Goal: Information Seeking & Learning: Understand process/instructions

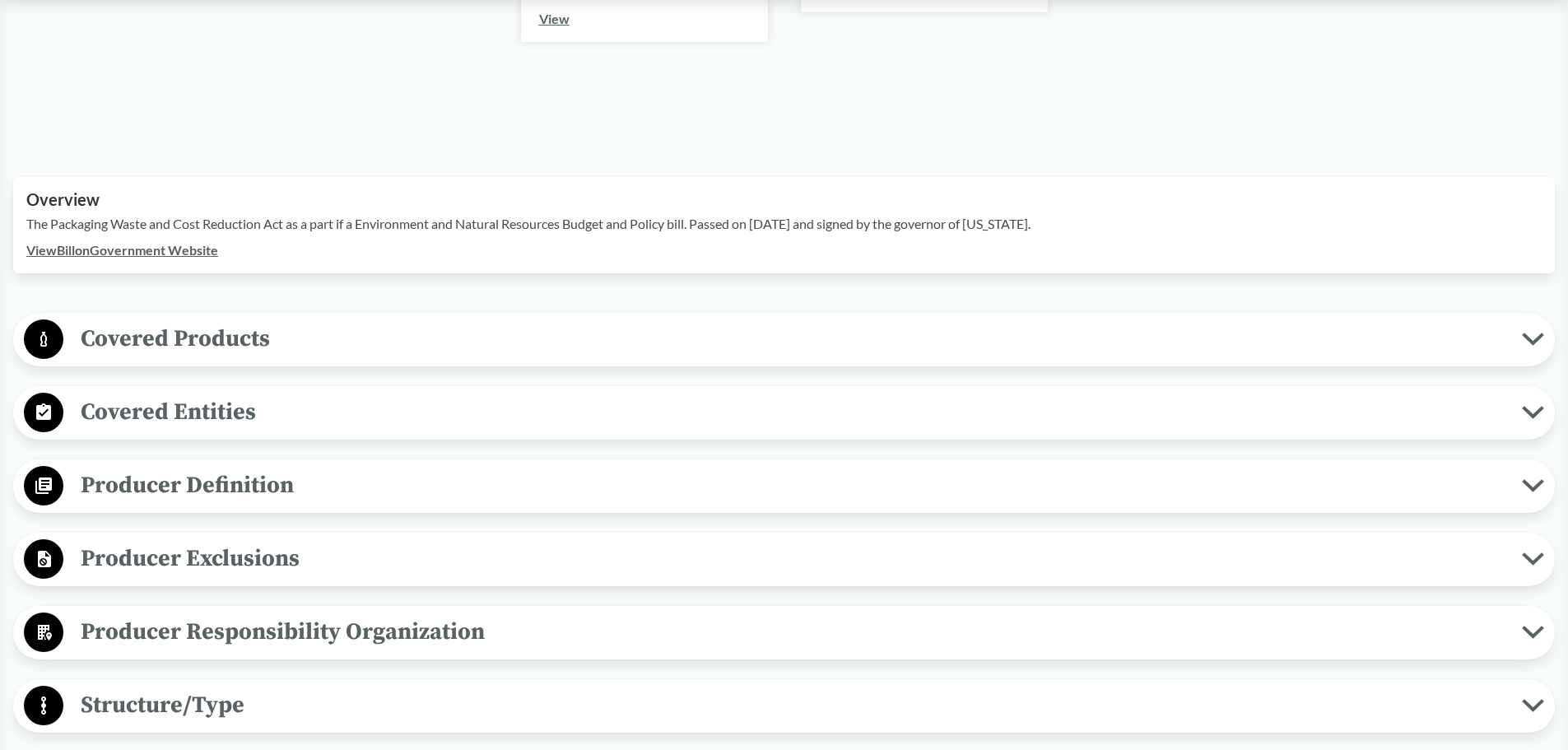
scroll to position [494, 0]
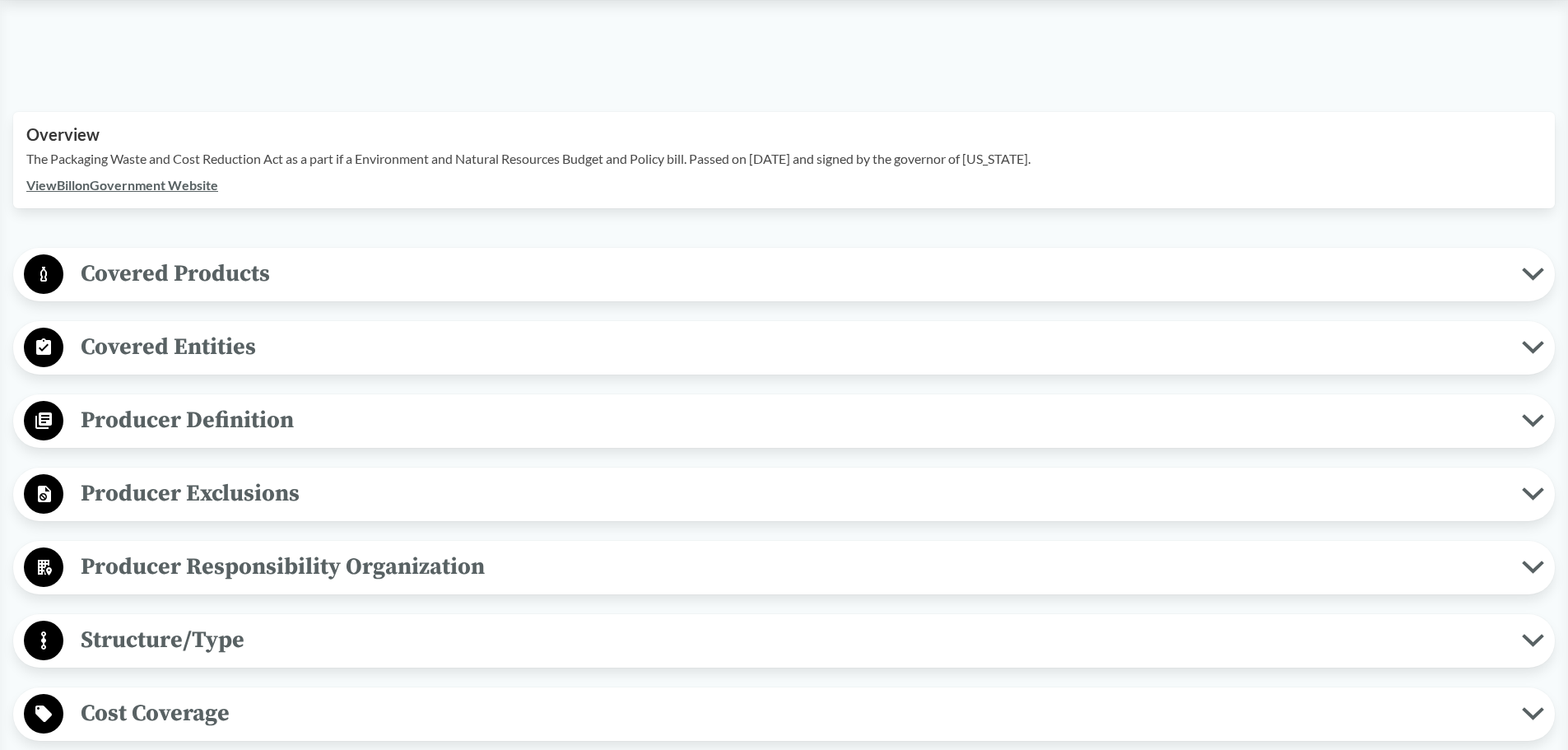
click at [383, 255] on span "Covered Products" at bounding box center [792, 273] width 1458 height 38
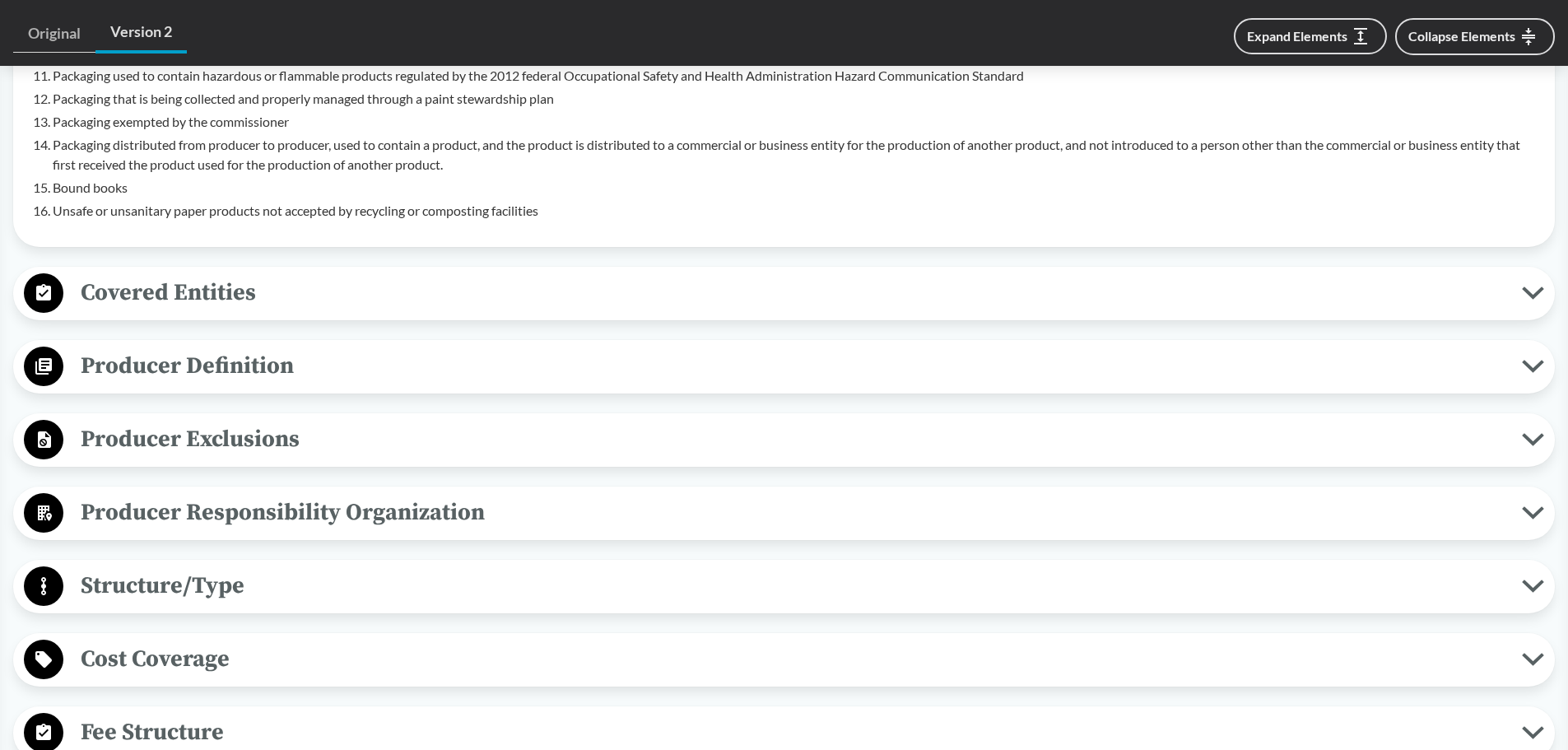
scroll to position [1236, 0]
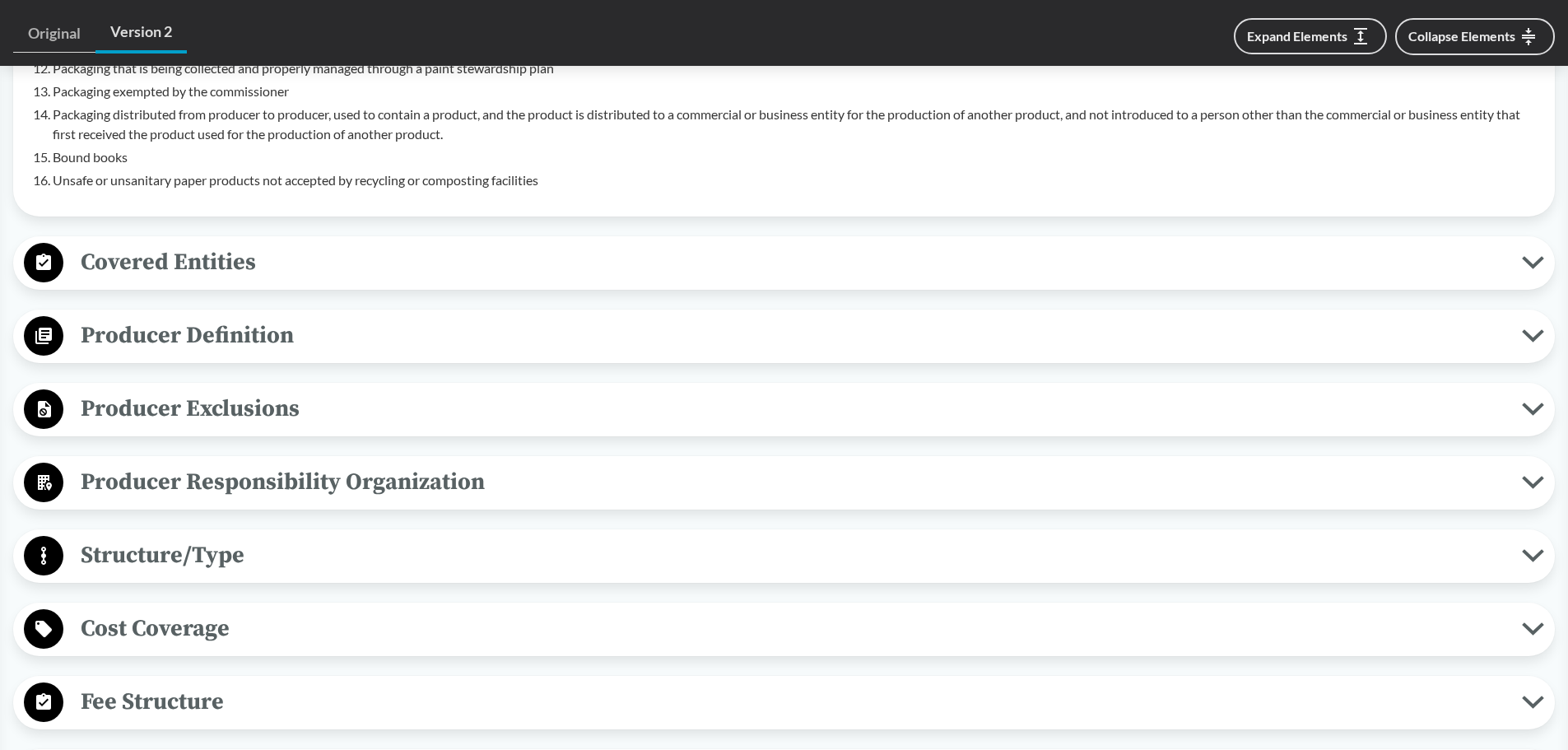
click at [339, 243] on span "Covered Entities" at bounding box center [792, 262] width 1458 height 38
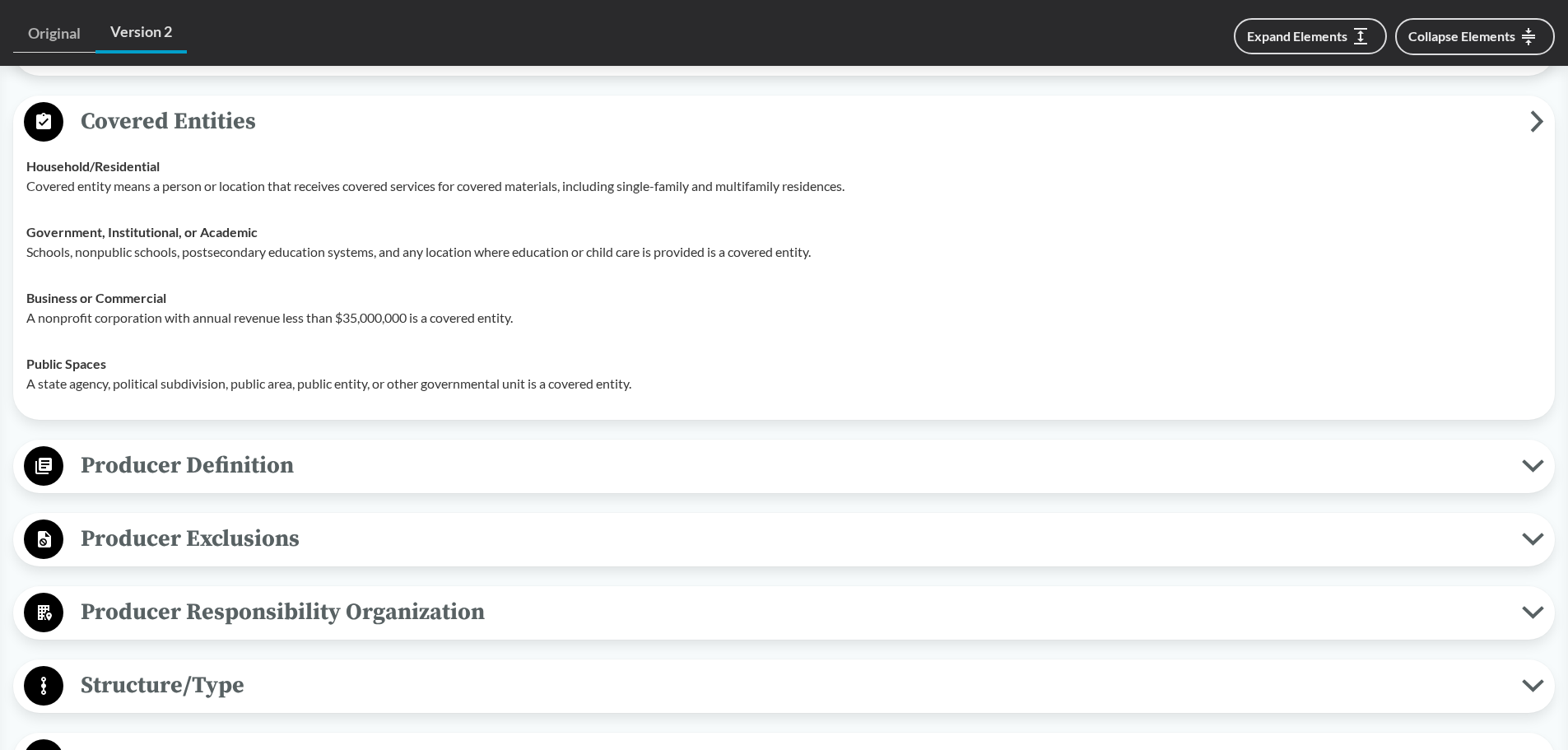
scroll to position [1482, 0]
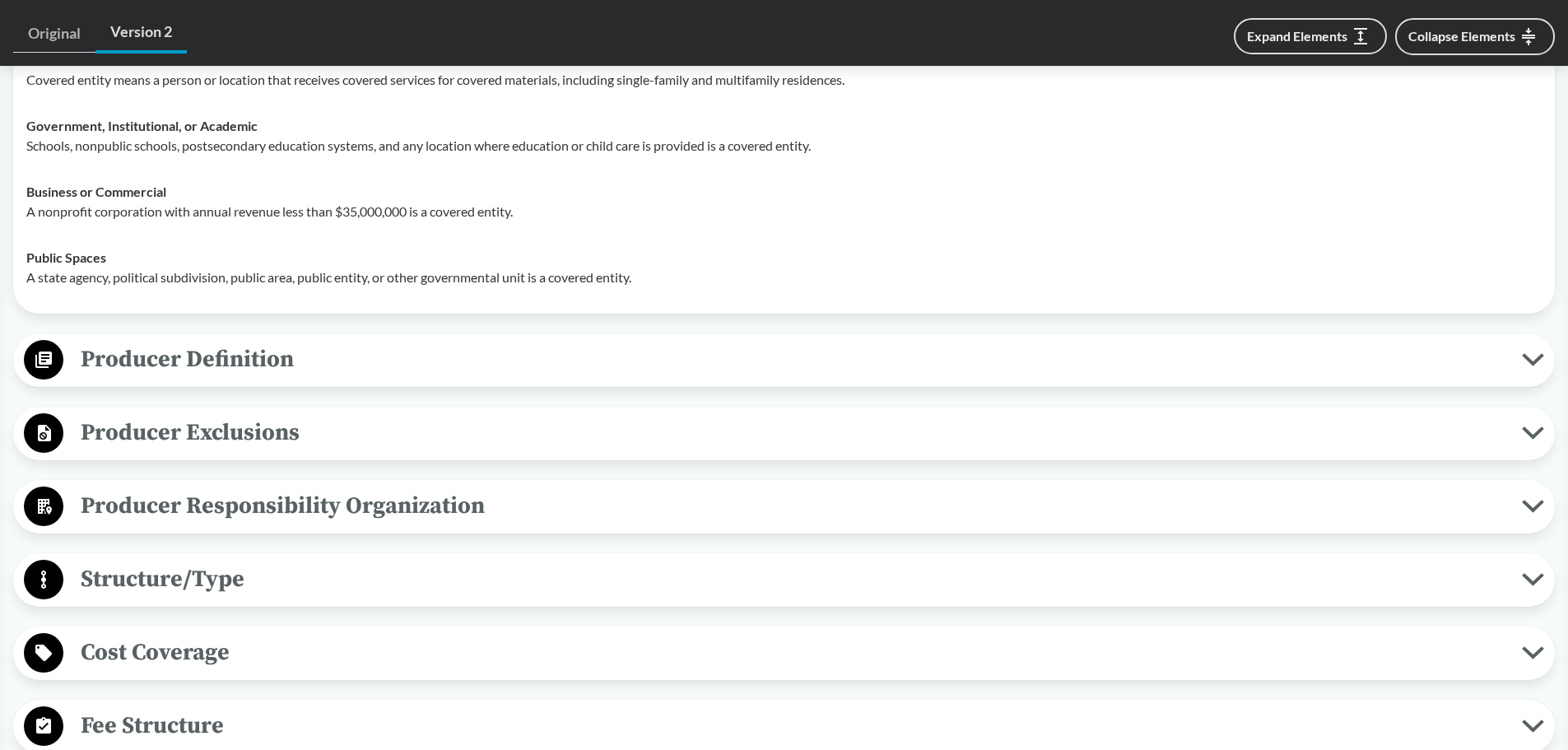
click at [295, 334] on div "Producer Definition Brands Items sold in or with packaging at a physical retail…" at bounding box center [784, 361] width 1542 height 54
click at [290, 341] on span "Producer Definition" at bounding box center [792, 360] width 1458 height 38
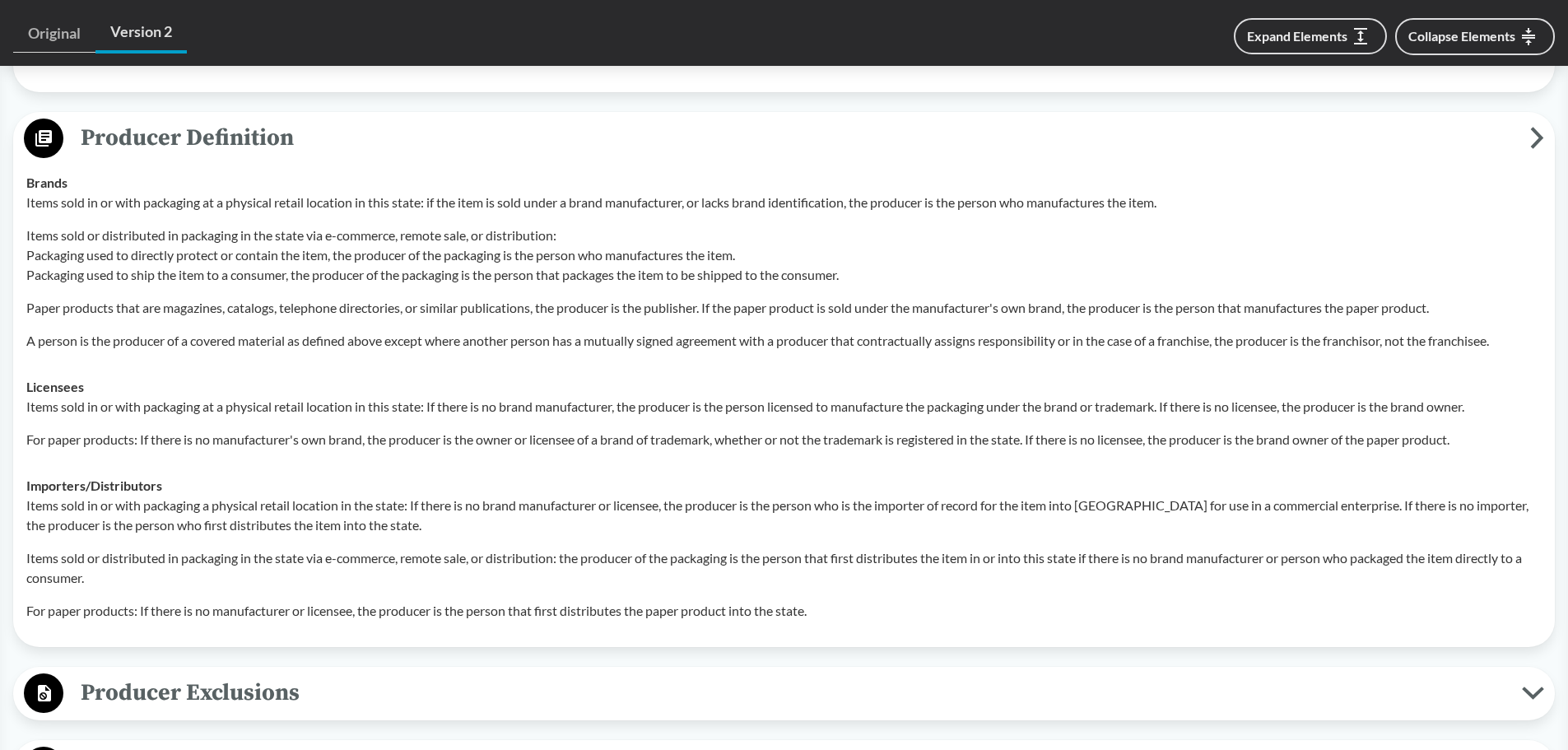
scroll to position [1729, 0]
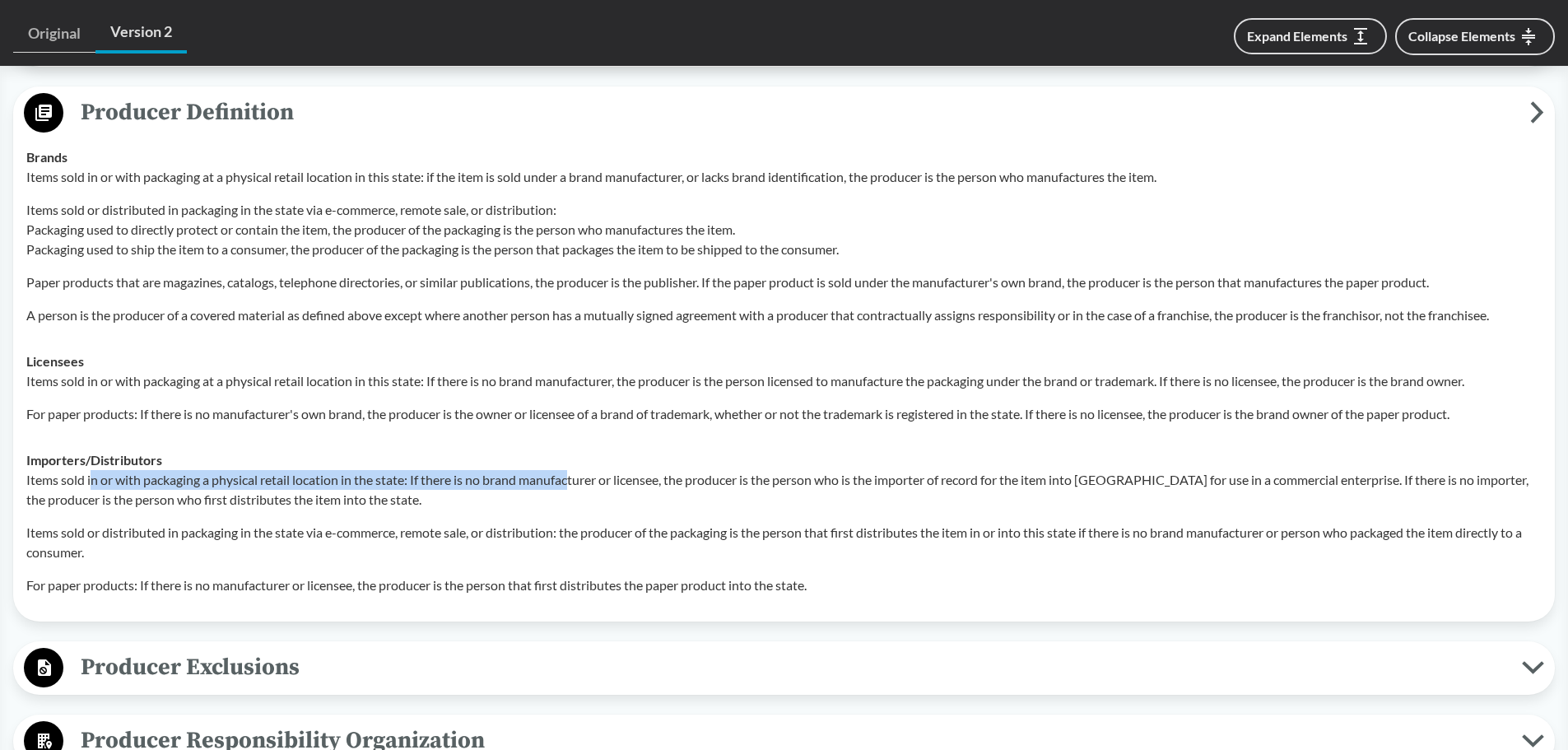
drag, startPoint x: 94, startPoint y: 461, endPoint x: 576, endPoint y: 465, distance: 482.0
click at [576, 470] on p "Items sold in or with packaging a physical retail location in the state: If the…" at bounding box center [784, 489] width 1516 height 39
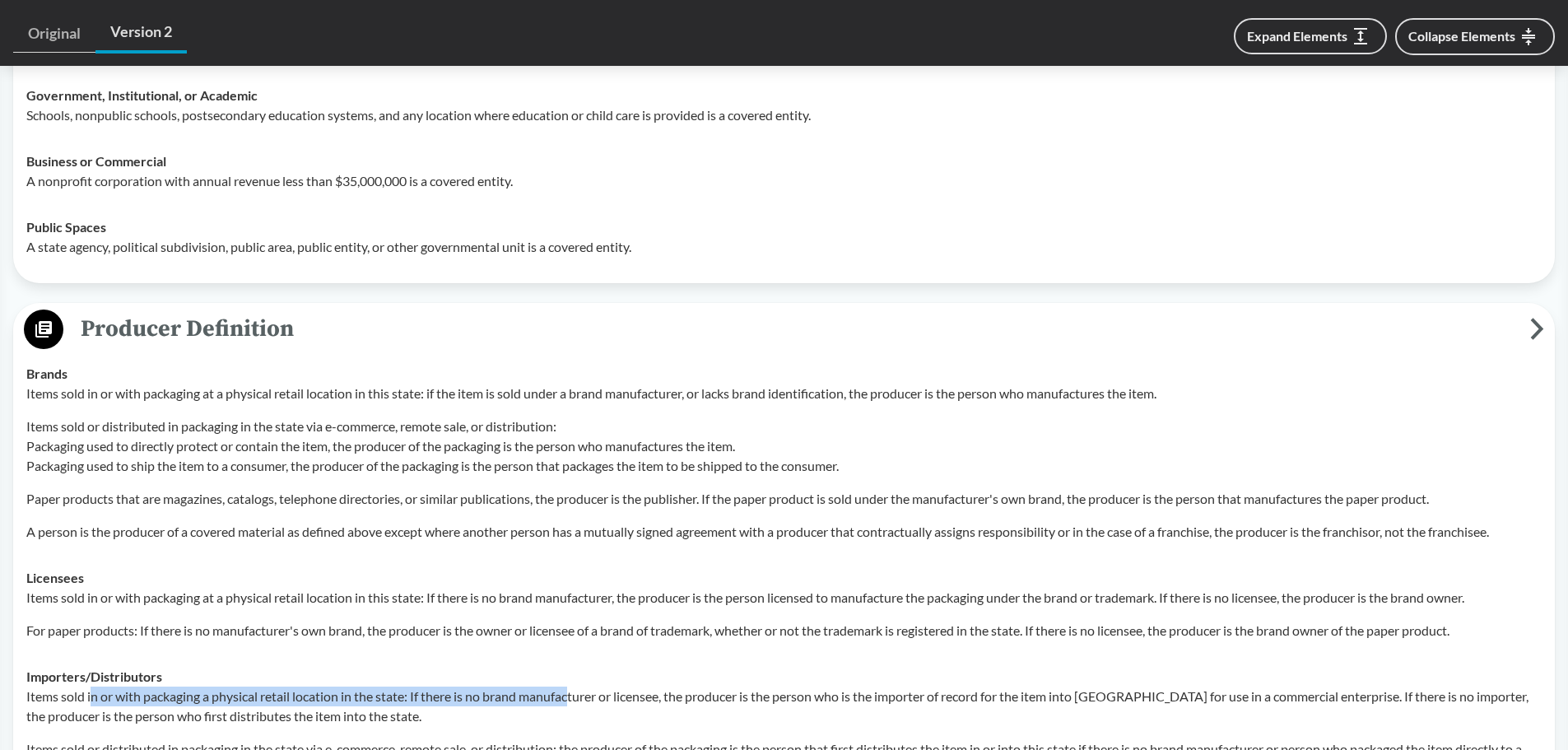
scroll to position [1482, 0]
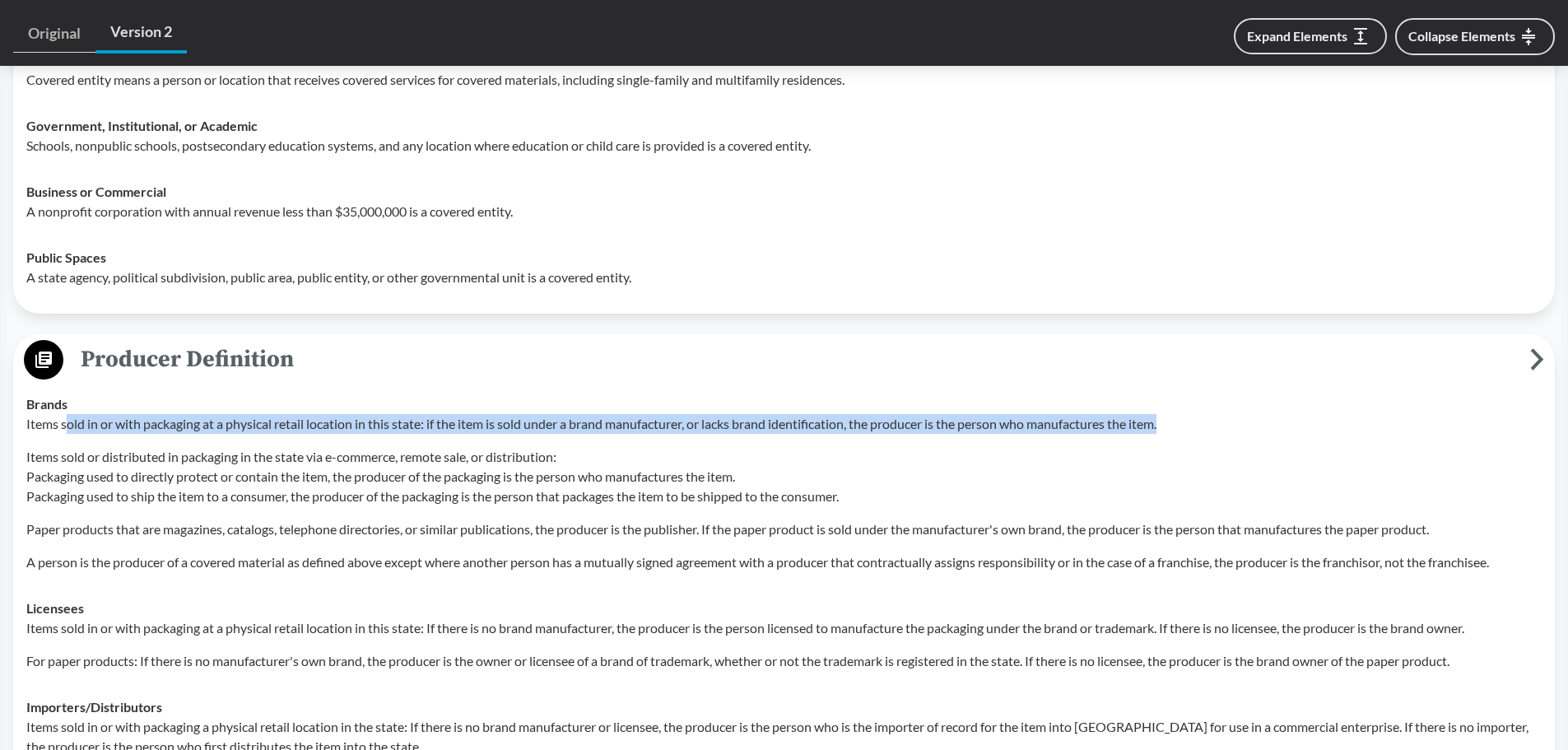
drag, startPoint x: 79, startPoint y: 399, endPoint x: 1193, endPoint y: 410, distance: 1114.1
click at [1193, 414] on p "Items sold in or with packaging at a physical retail location in this state: if…" at bounding box center [784, 424] width 1516 height 20
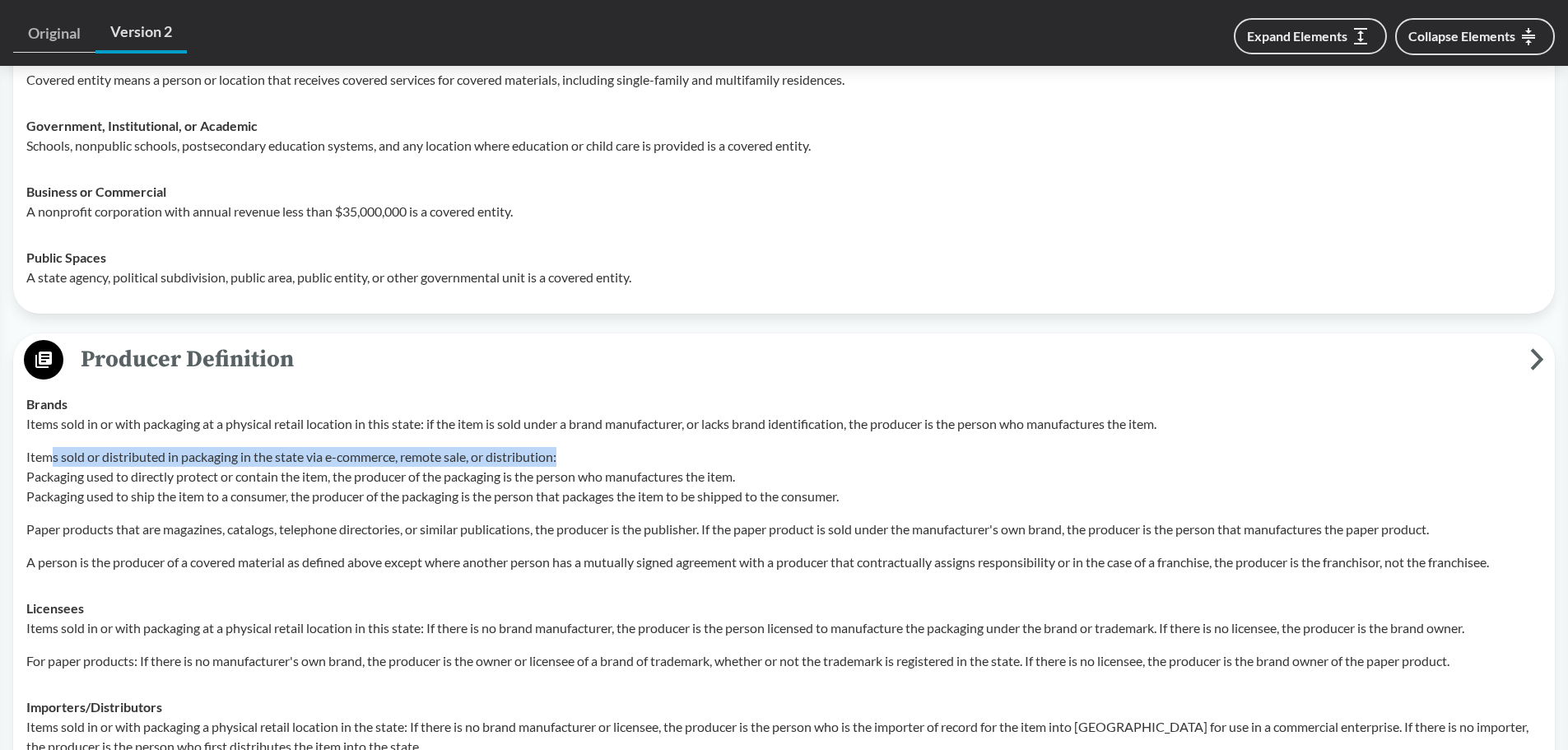
drag, startPoint x: 55, startPoint y: 431, endPoint x: 569, endPoint y: 440, distance: 514.1
click at [569, 447] on p "Items sold or distributed in packaging in the state via e-commerce, remote sale…" at bounding box center [784, 477] width 1516 height 60
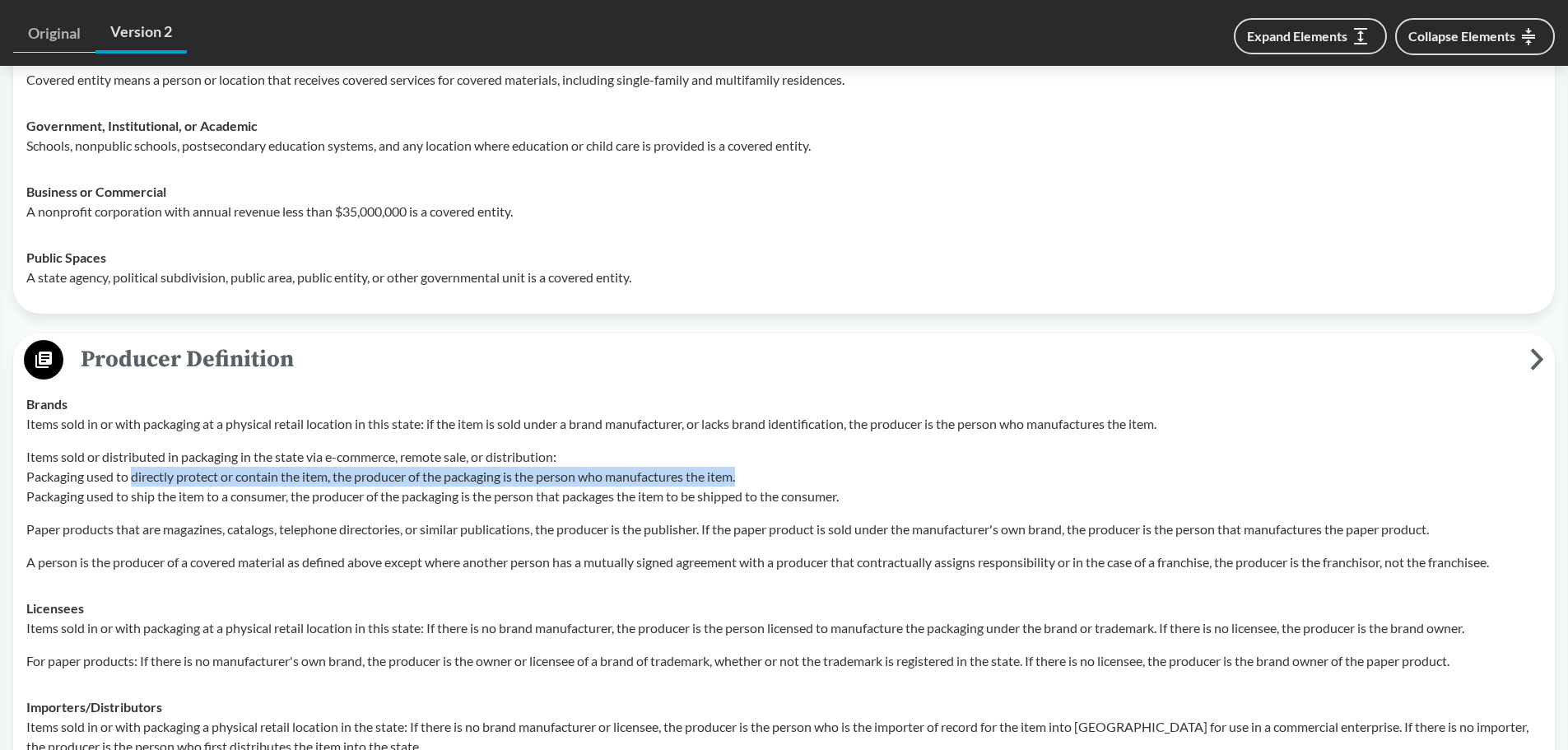
drag, startPoint x: 135, startPoint y: 447, endPoint x: 777, endPoint y: 448, distance: 642.0
click at [777, 448] on p "Items sold or distributed in packaging in the state via e-commerce, remote sale…" at bounding box center [784, 477] width 1516 height 60
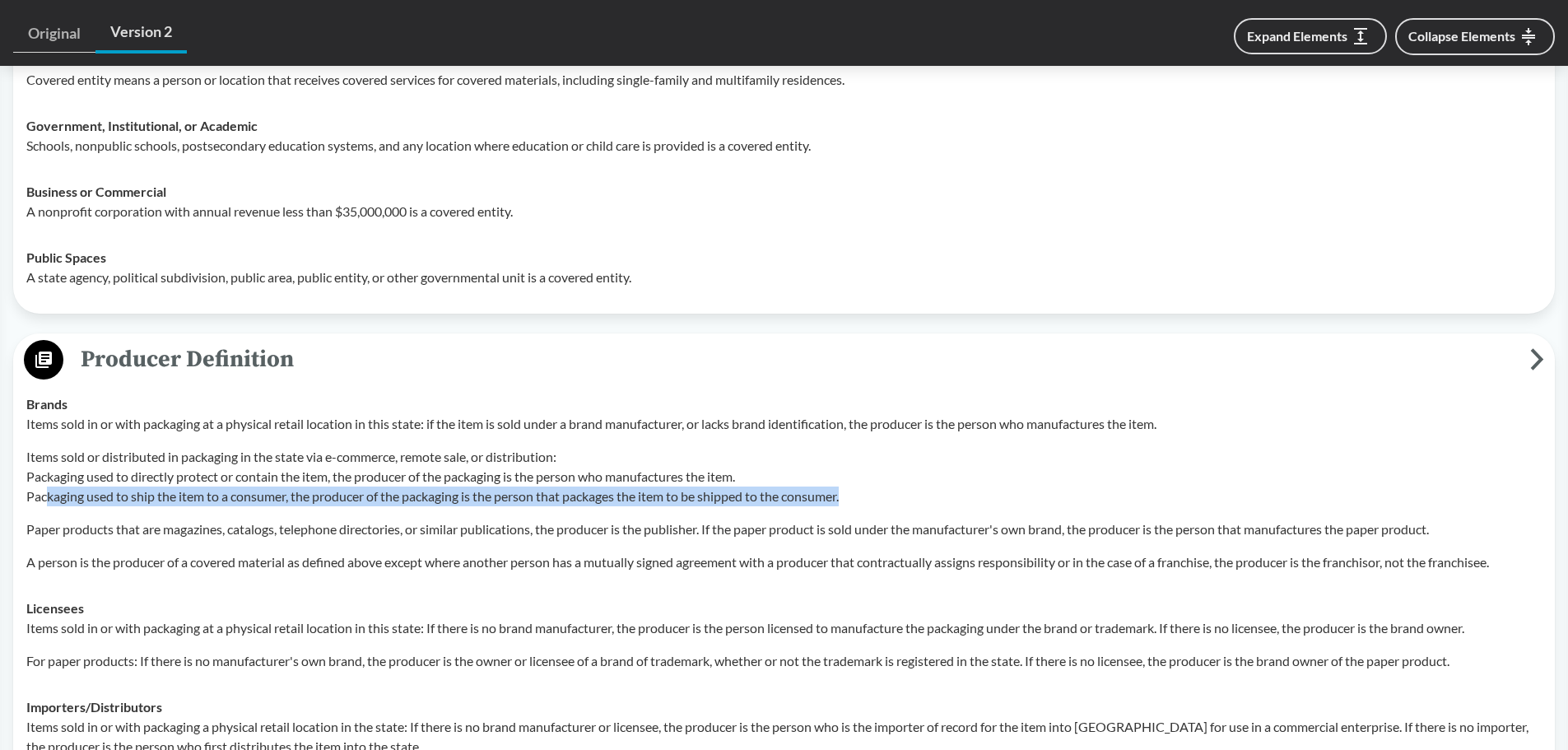
drag, startPoint x: 49, startPoint y: 471, endPoint x: 866, endPoint y: 482, distance: 817.1
click at [866, 482] on p "Items sold or distributed in packaging in the state via e-commerce, remote sale…" at bounding box center [784, 477] width 1516 height 60
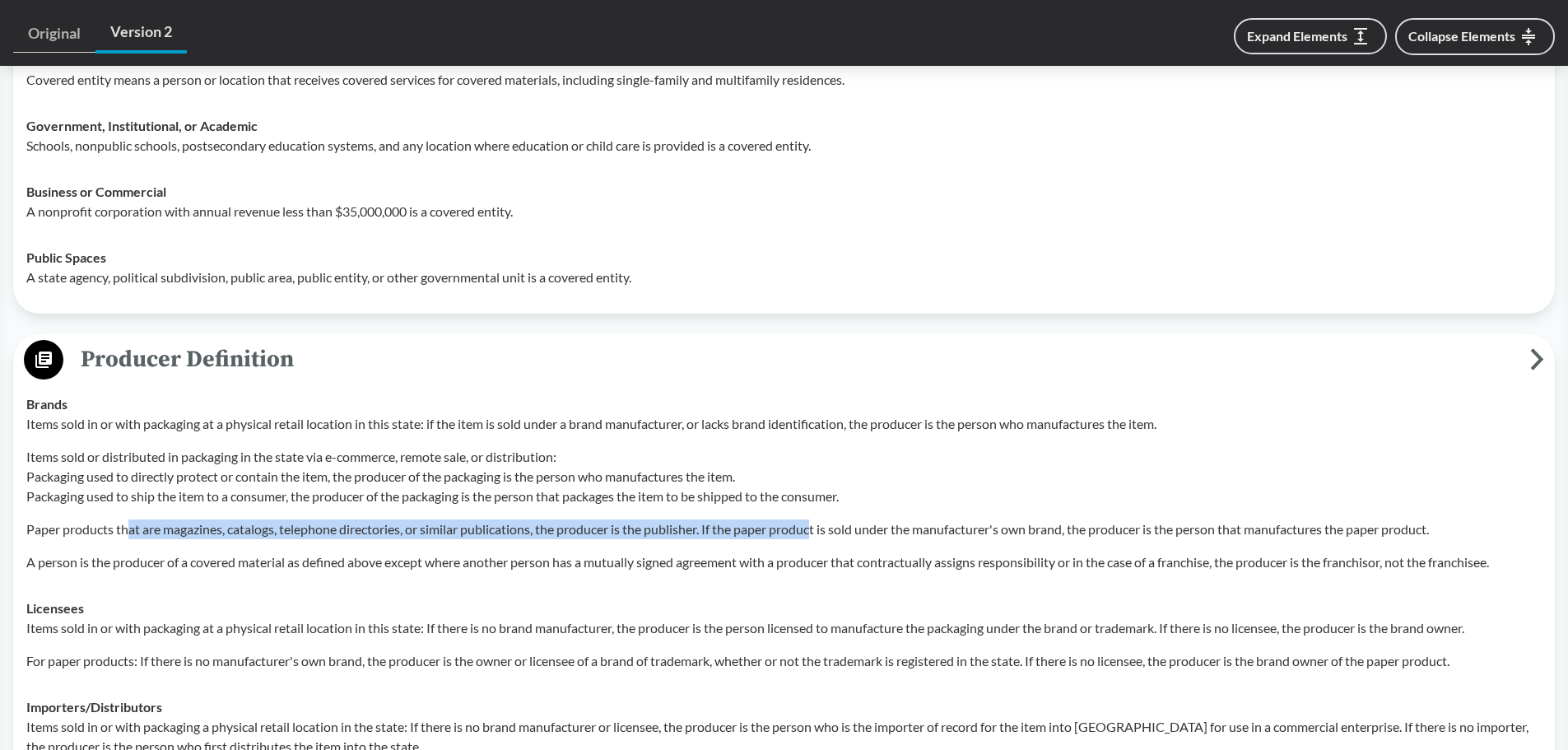
drag, startPoint x: 181, startPoint y: 504, endPoint x: 822, endPoint y: 490, distance: 641.2
click at [822, 490] on div "Items sold in or with packaging at a physical retail location in this state: if…" at bounding box center [784, 493] width 1516 height 158
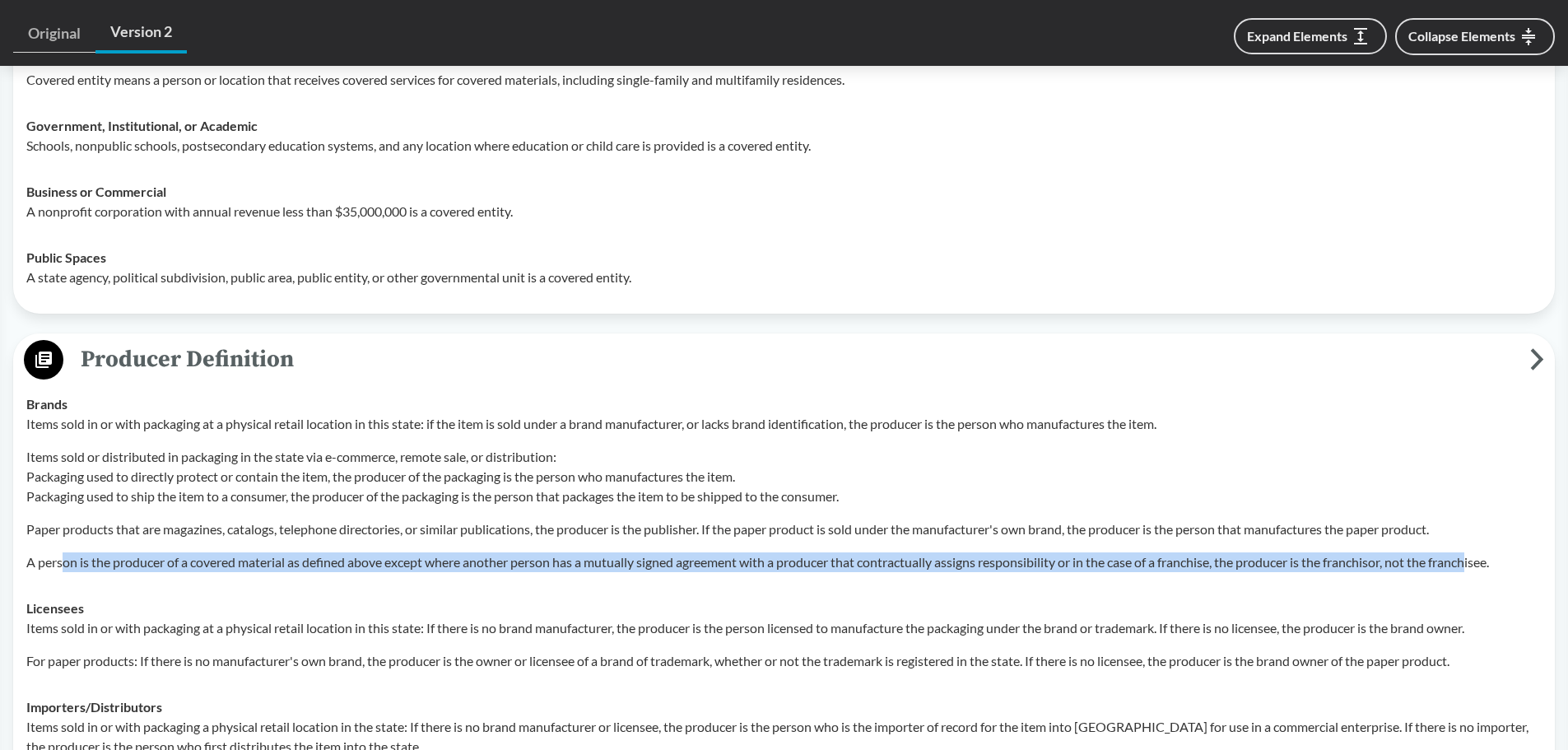
drag, startPoint x: 66, startPoint y: 541, endPoint x: 1487, endPoint y: 548, distance: 1421.0
click at [1487, 553] on p "A person is the producer of a covered material as defined above except where an…" at bounding box center [784, 562] width 1516 height 20
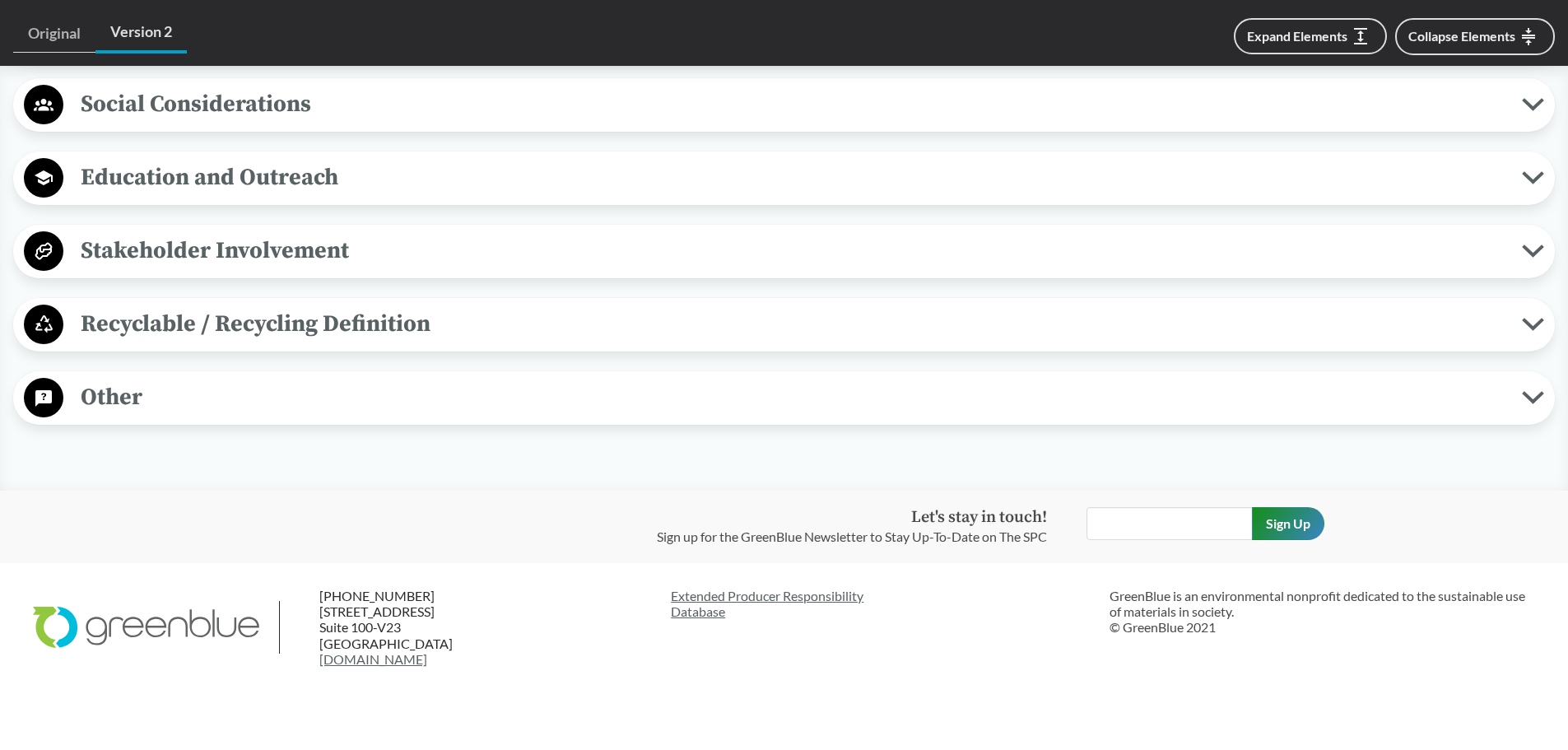
scroll to position [3177, 0]
